Goal: Obtain resource: Download file/media

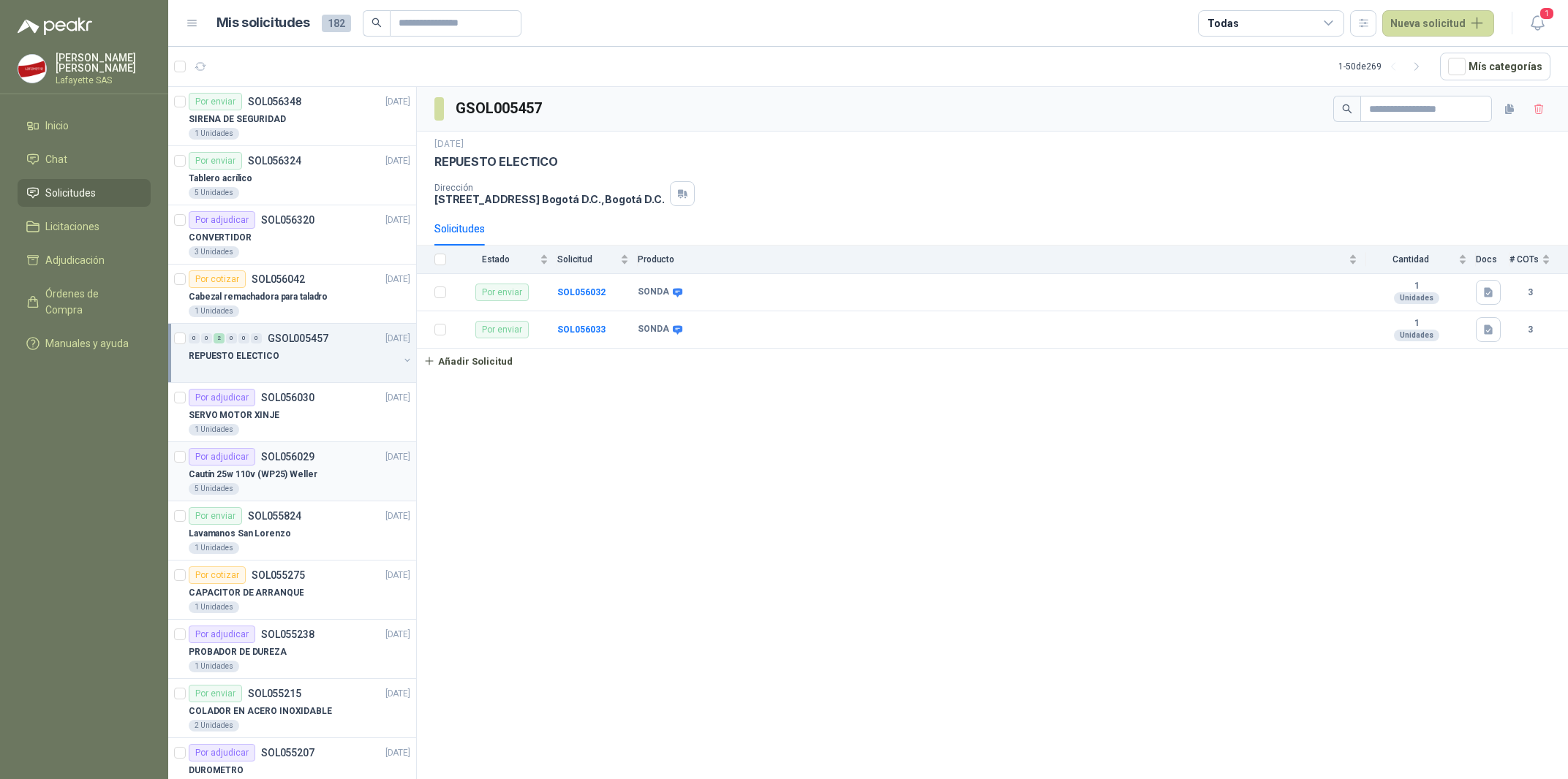
click at [285, 490] on div "5 Unidades" at bounding box center [300, 489] width 222 height 12
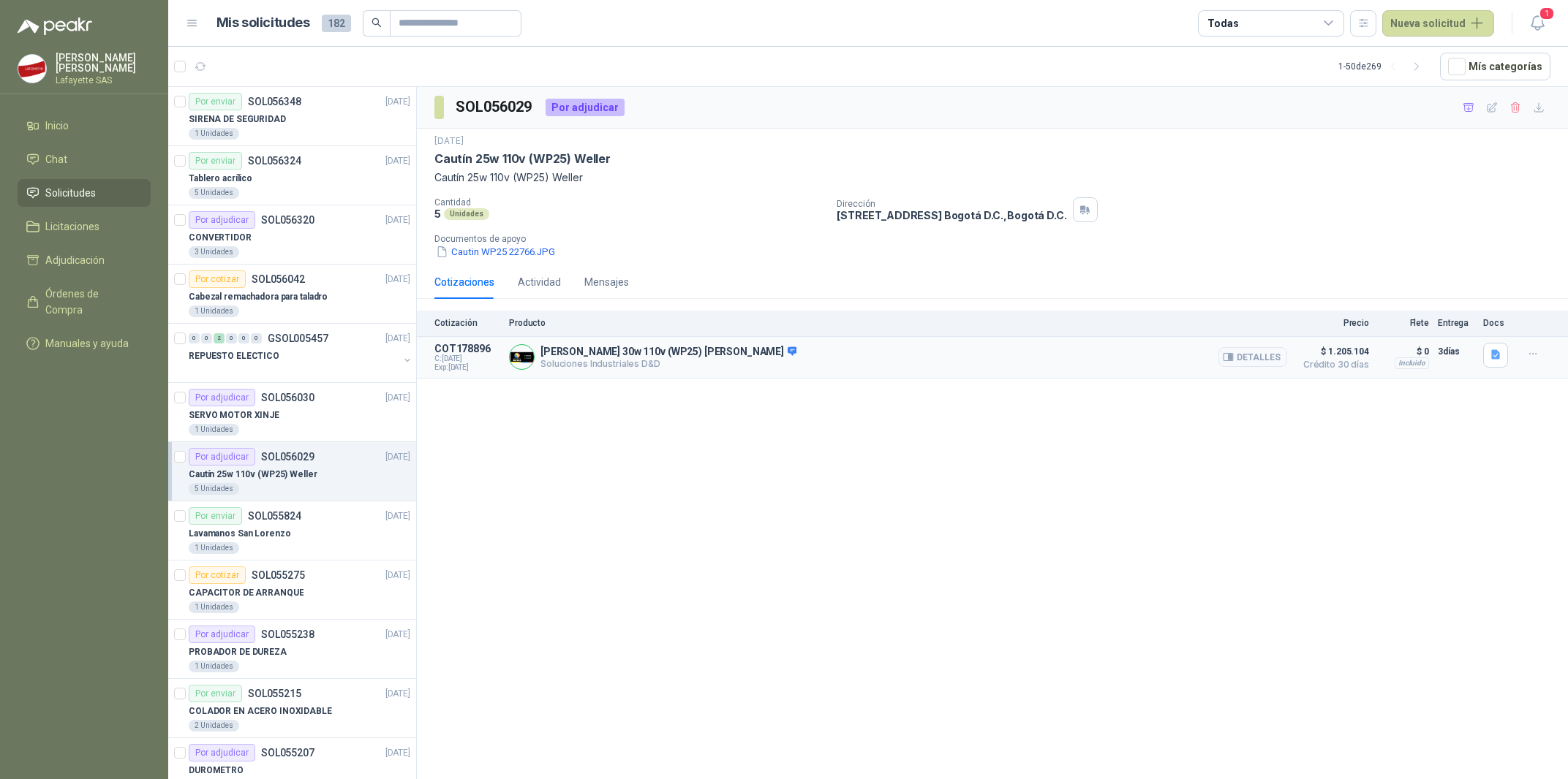
click at [614, 372] on div "Cautín 30w 110v (WP25) Weller Soluciones Industriales D&D Detalles" at bounding box center [898, 357] width 778 height 29
click at [1268, 363] on button "Detalles" at bounding box center [1252, 357] width 68 height 20
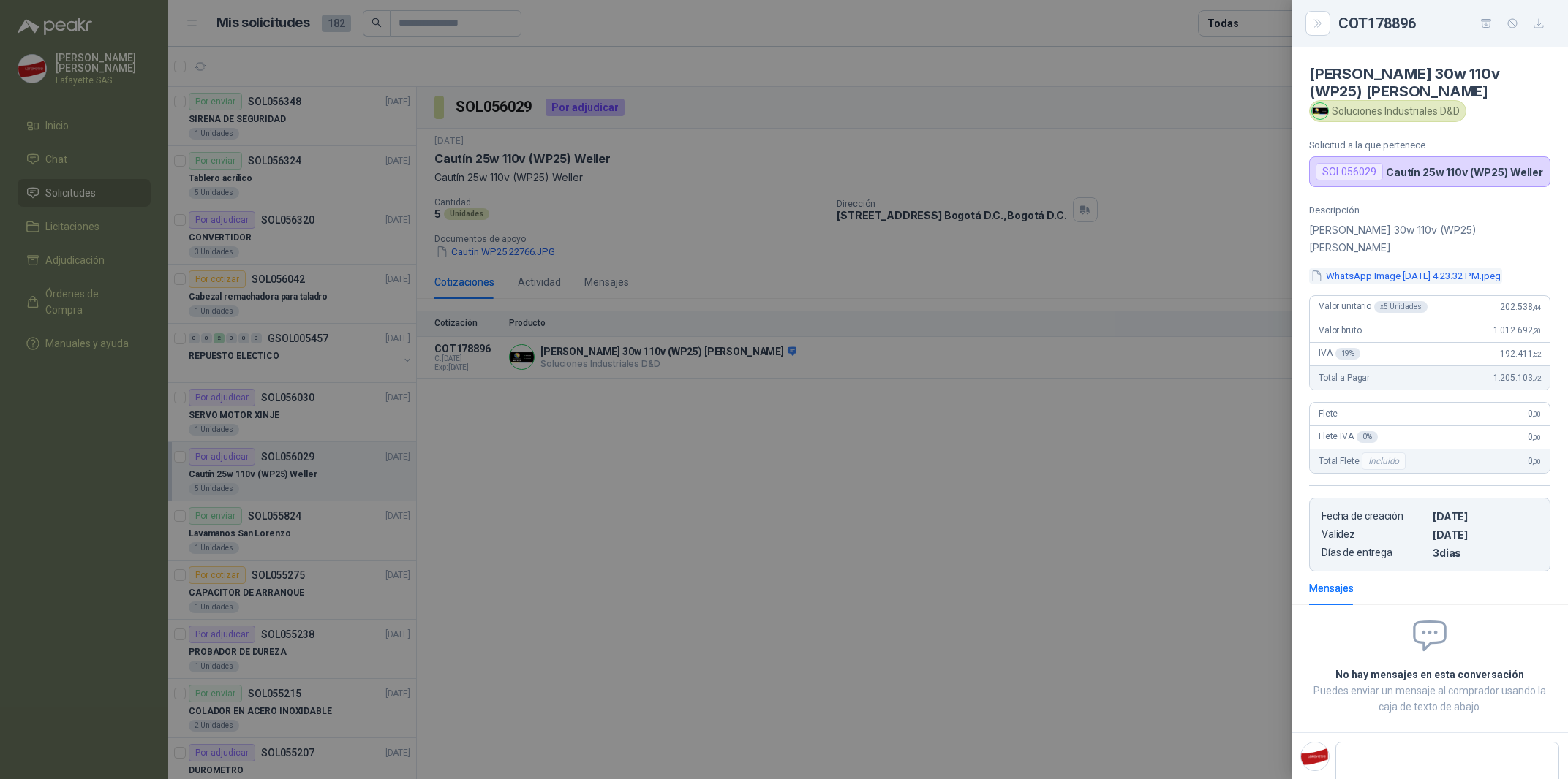
click at [1406, 269] on button "WhatsApp Image 2025-09-15 at 4.23.32 PM.jpeg" at bounding box center [1405, 276] width 193 height 15
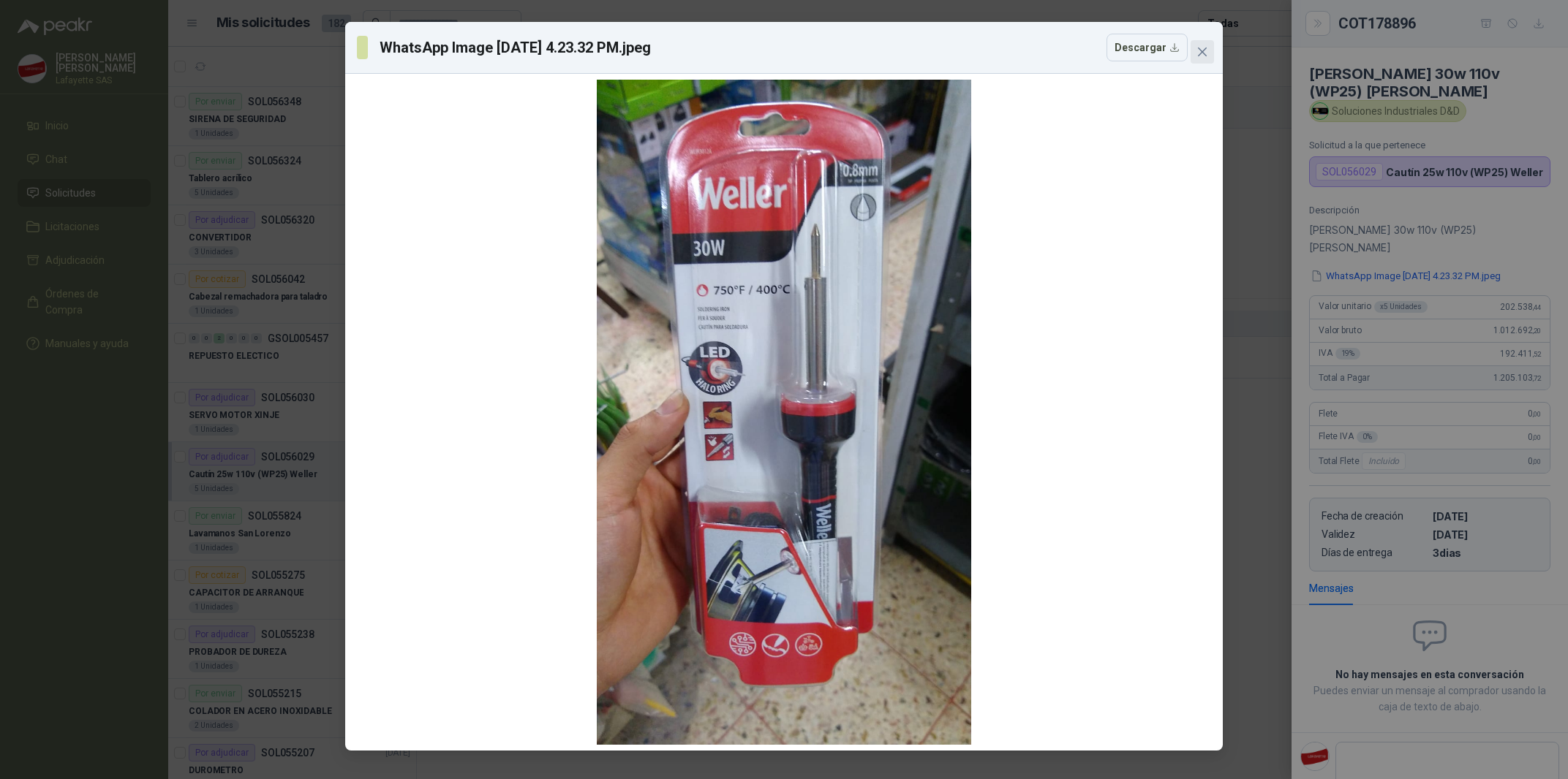
click at [1201, 52] on icon "close" at bounding box center [1202, 51] width 9 height 9
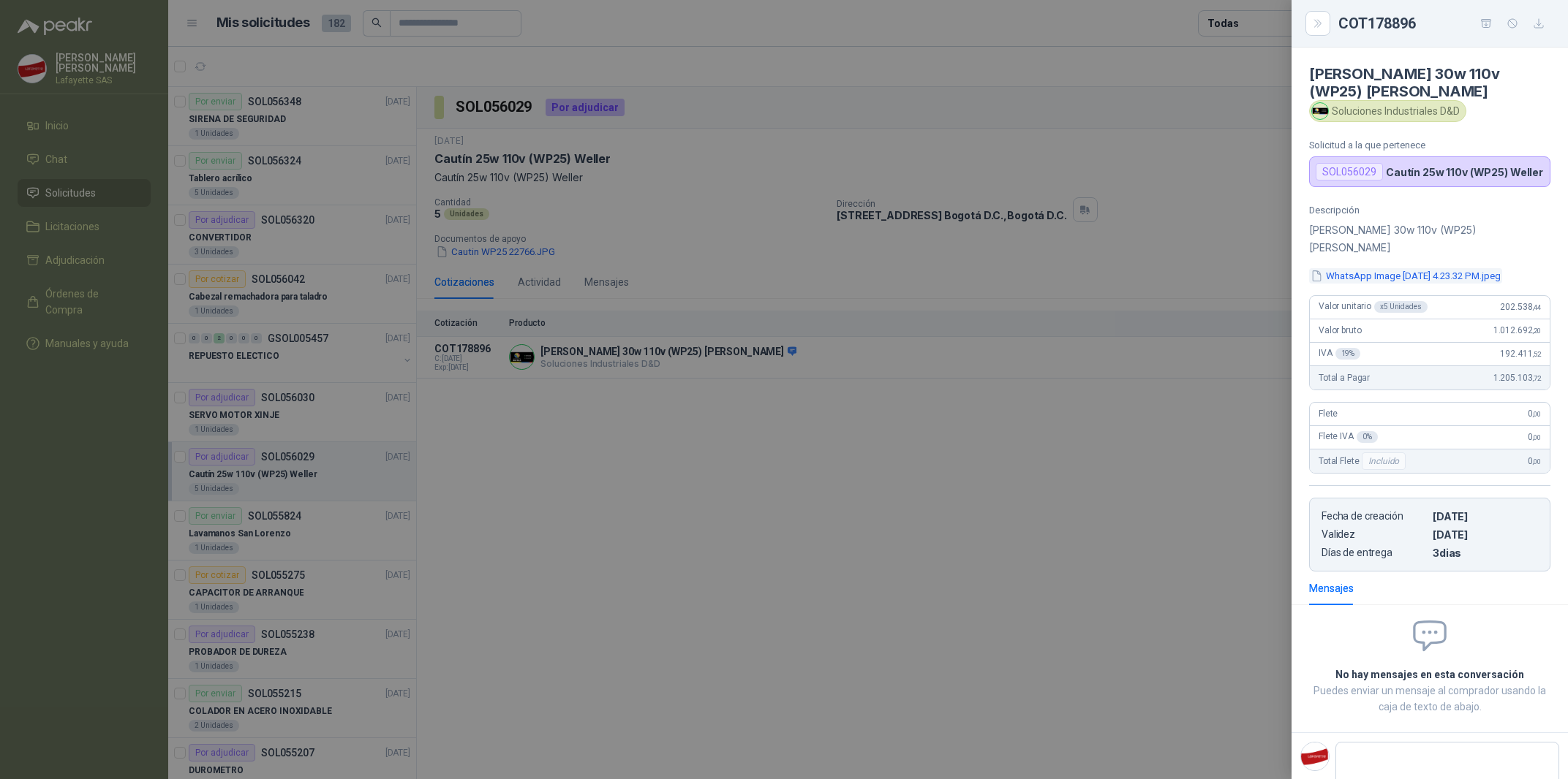
click at [1370, 269] on button "WhatsApp Image 2025-09-15 at 4.23.32 PM.jpeg" at bounding box center [1405, 276] width 193 height 15
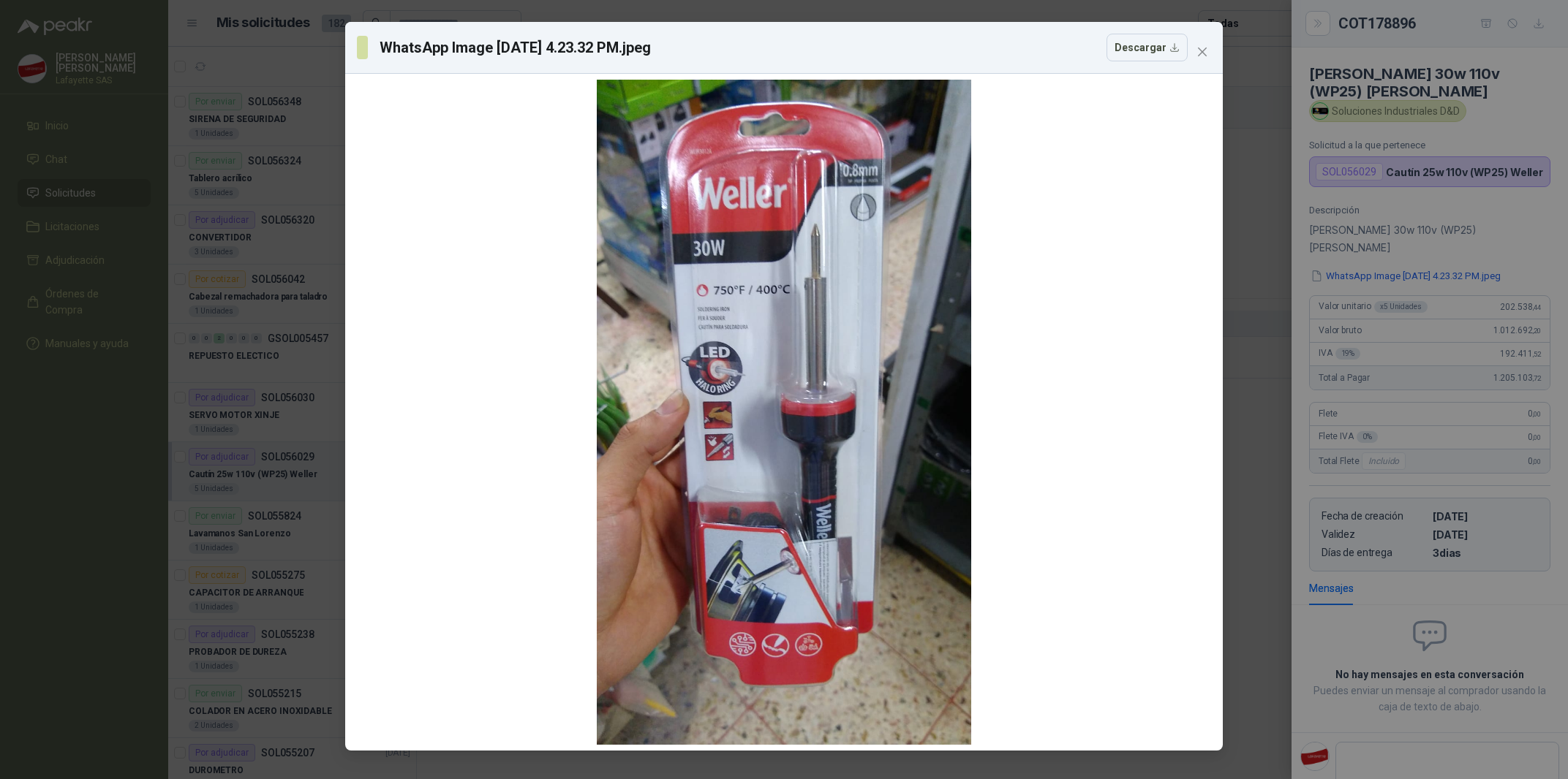
click at [106, 377] on div "WhatsApp Image 2025-09-15 at 4.23.32 PM.jpeg Descargar" at bounding box center [784, 389] width 1568 height 779
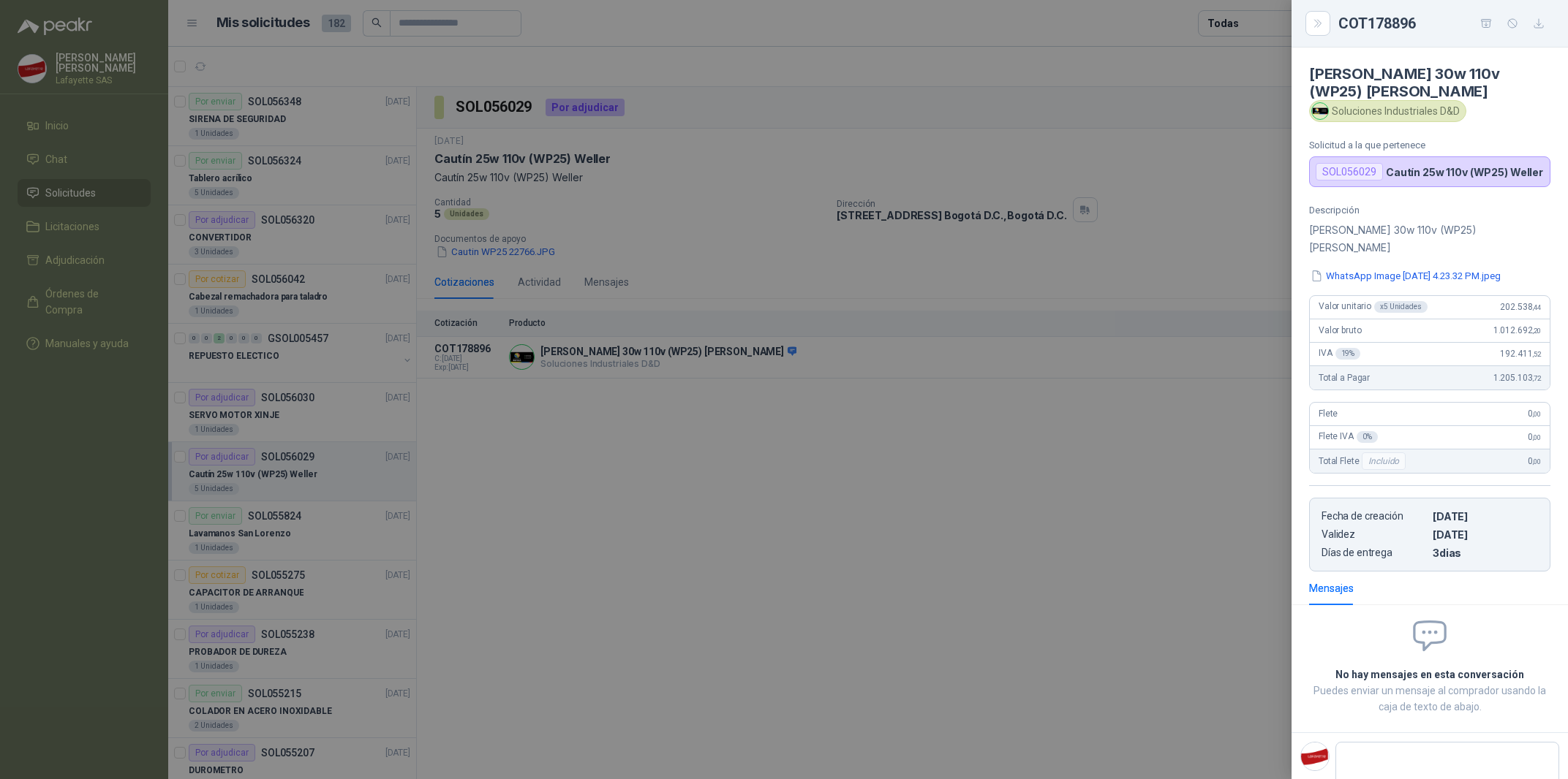
click at [117, 494] on div at bounding box center [784, 389] width 1568 height 779
